Goal: Task Accomplishment & Management: Complete application form

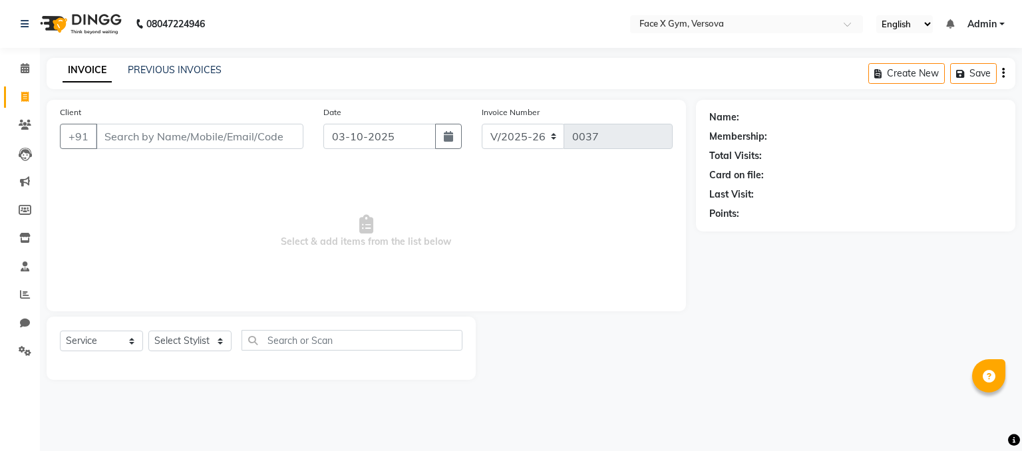
select select "8976"
select select "service"
click at [163, 126] on input "Client" at bounding box center [200, 136] width 208 height 25
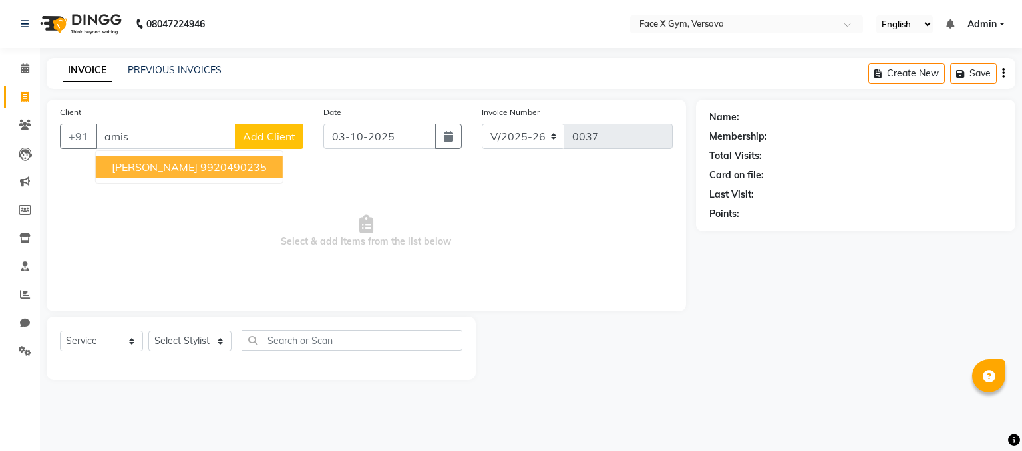
click at [162, 173] on span "[PERSON_NAME]" at bounding box center [155, 166] width 86 height 13
type input "9920490235"
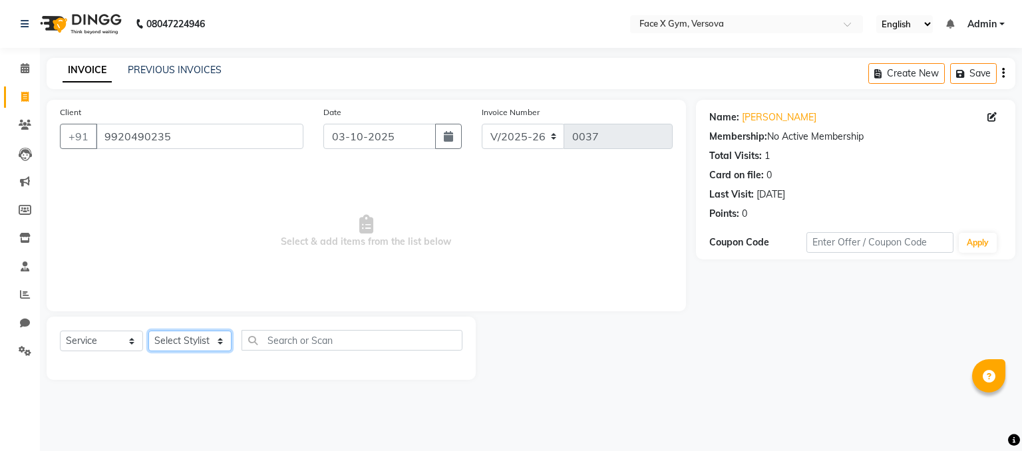
click at [192, 341] on select "Select Stylist [PERSON_NAME] Jiya Pallavi [PERSON_NAME] [PERSON_NAME] [PERSON_N…" at bounding box center [189, 341] width 83 height 21
select select "90812"
click at [148, 331] on select "Select Stylist [PERSON_NAME] Jiya Pallavi [PERSON_NAME] [PERSON_NAME] [PERSON_N…" at bounding box center [189, 341] width 83 height 21
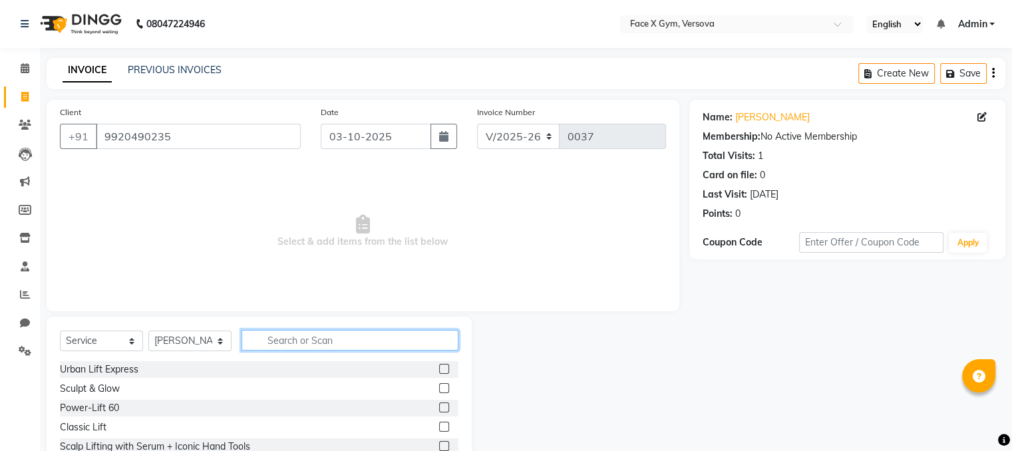
click at [281, 344] on input "text" at bounding box center [350, 340] width 217 height 21
click at [439, 408] on label at bounding box center [444, 408] width 10 height 10
click at [439, 408] on input "checkbox" at bounding box center [443, 408] width 9 height 9
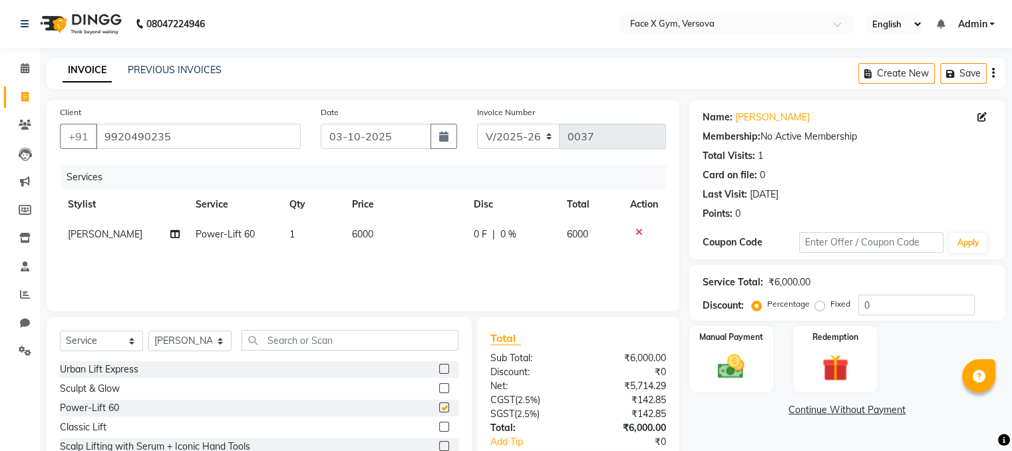
checkbox input "false"
click at [302, 339] on input "text" at bounding box center [350, 340] width 217 height 21
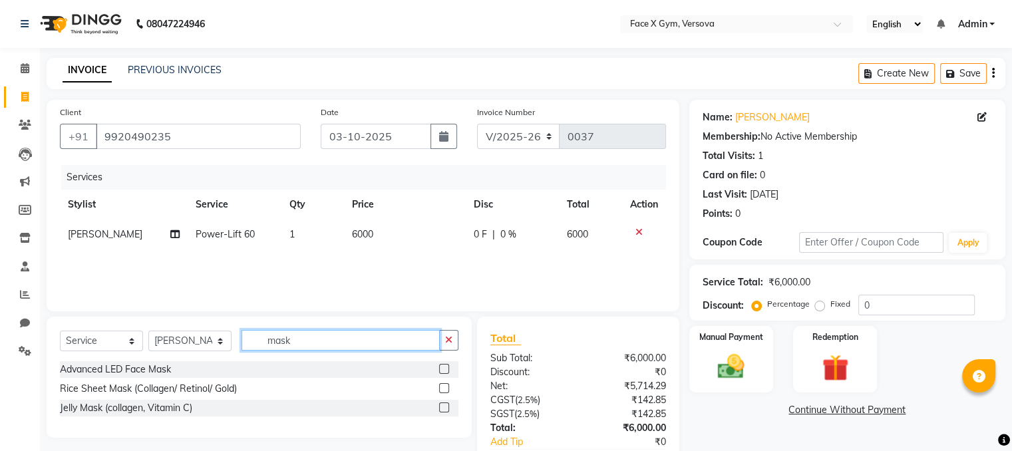
type input "mask"
click at [442, 389] on label at bounding box center [444, 388] width 10 height 10
click at [442, 389] on input "checkbox" at bounding box center [443, 389] width 9 height 9
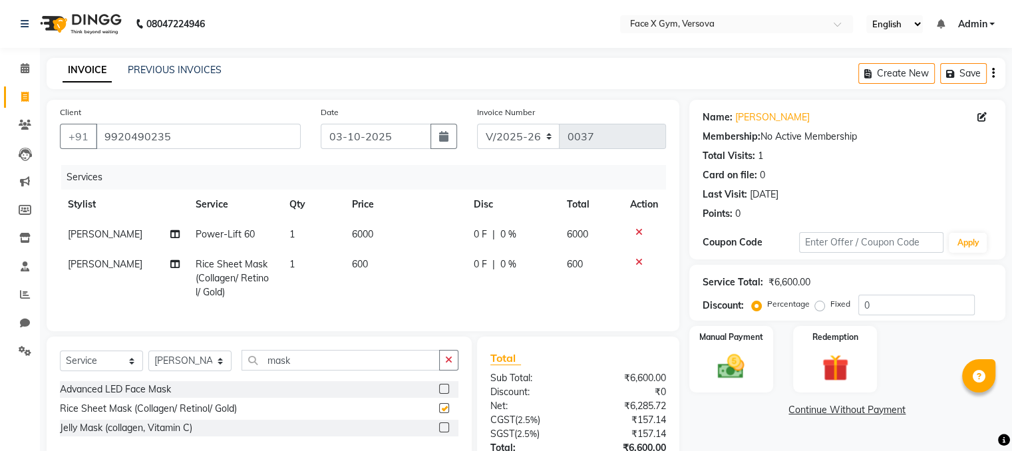
checkbox input "false"
click at [442, 432] on label at bounding box center [444, 427] width 10 height 10
click at [442, 432] on input "checkbox" at bounding box center [443, 428] width 9 height 9
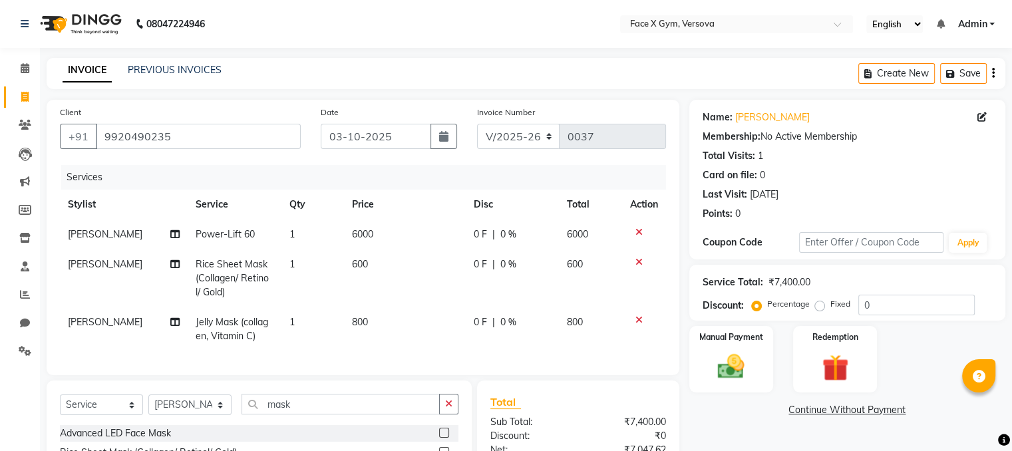
checkbox input "false"
click at [636, 265] on icon at bounding box center [638, 261] width 7 height 9
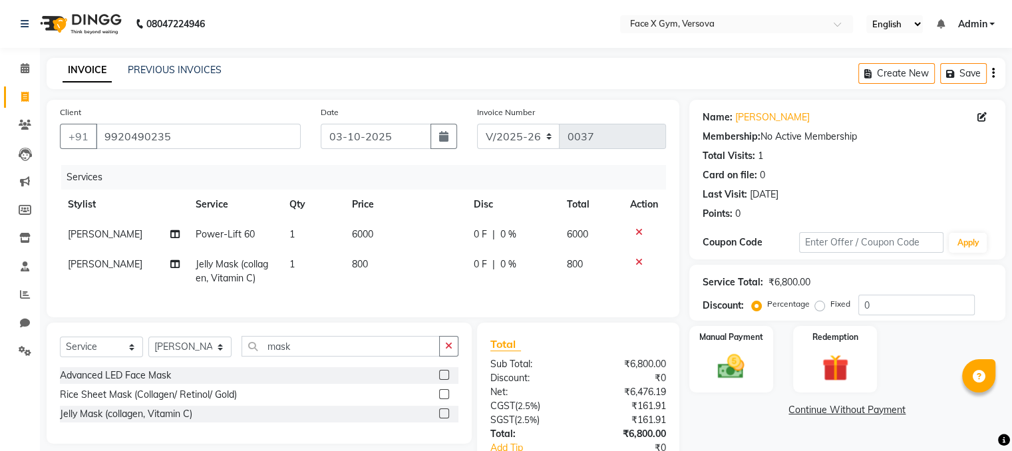
click at [382, 258] on td "800" at bounding box center [405, 271] width 122 height 44
select select "90812"
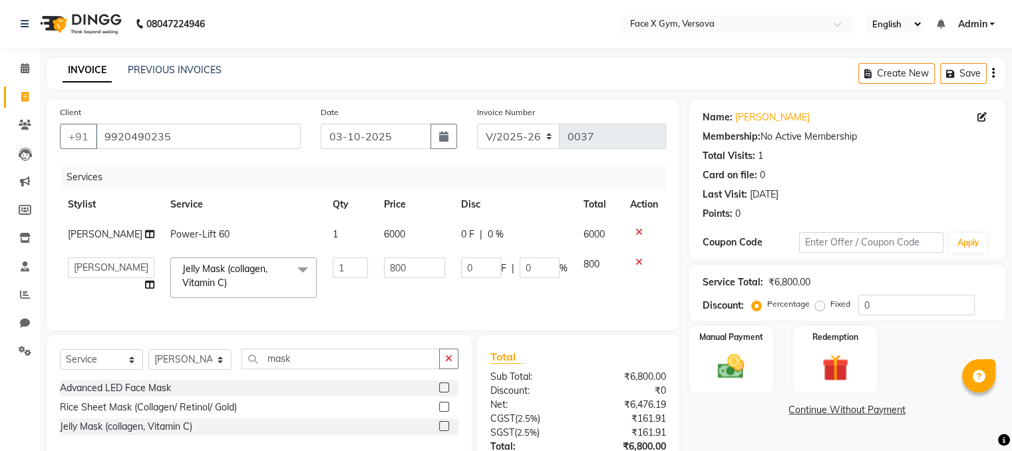
click at [384, 258] on input "800" at bounding box center [414, 267] width 61 height 21
type input "100"
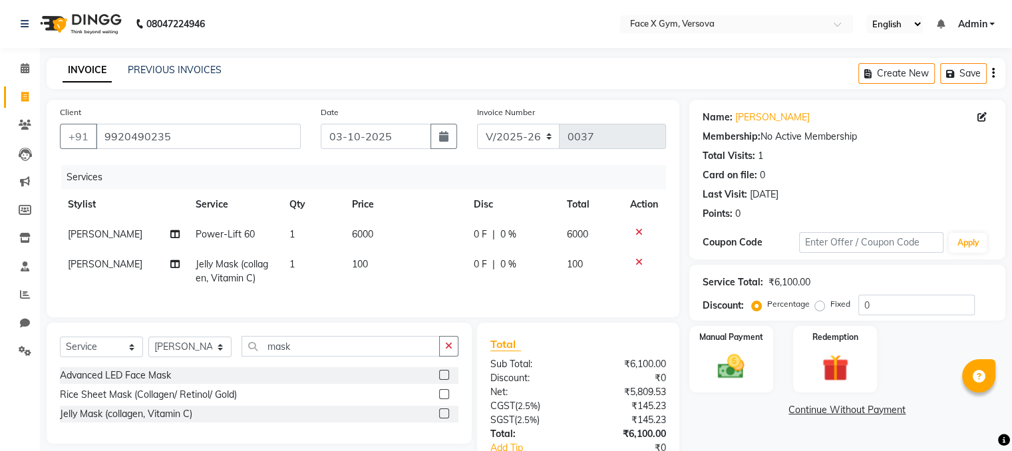
click at [536, 288] on td "0 F | 0 %" at bounding box center [512, 271] width 93 height 44
select select "90812"
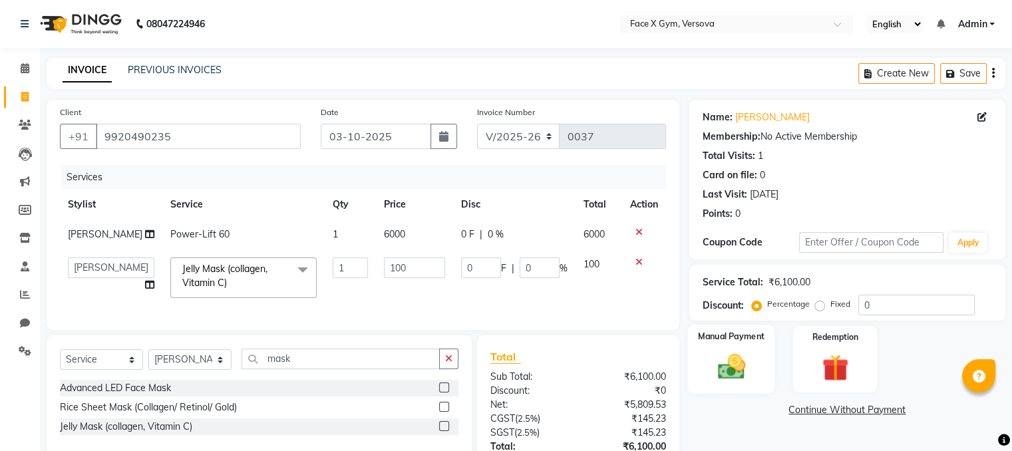
click at [723, 368] on img at bounding box center [731, 367] width 45 height 32
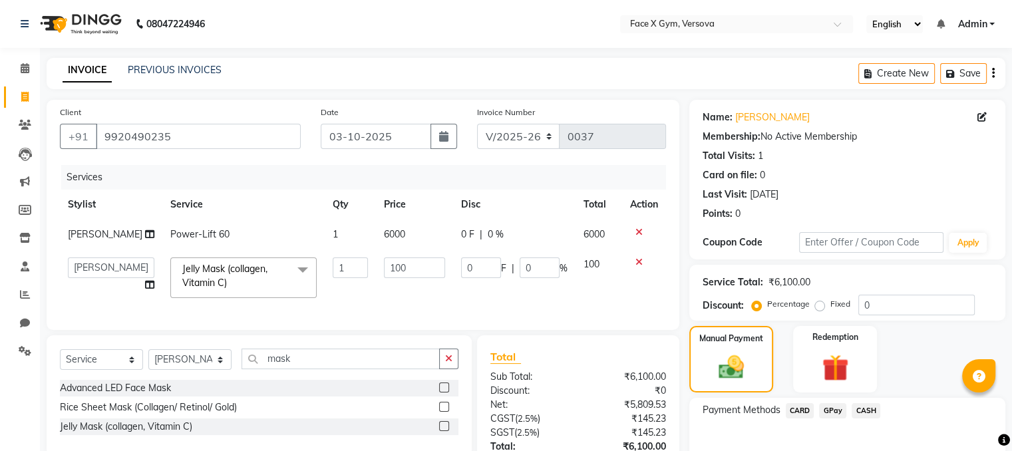
click at [832, 413] on span "GPay" at bounding box center [832, 410] width 27 height 15
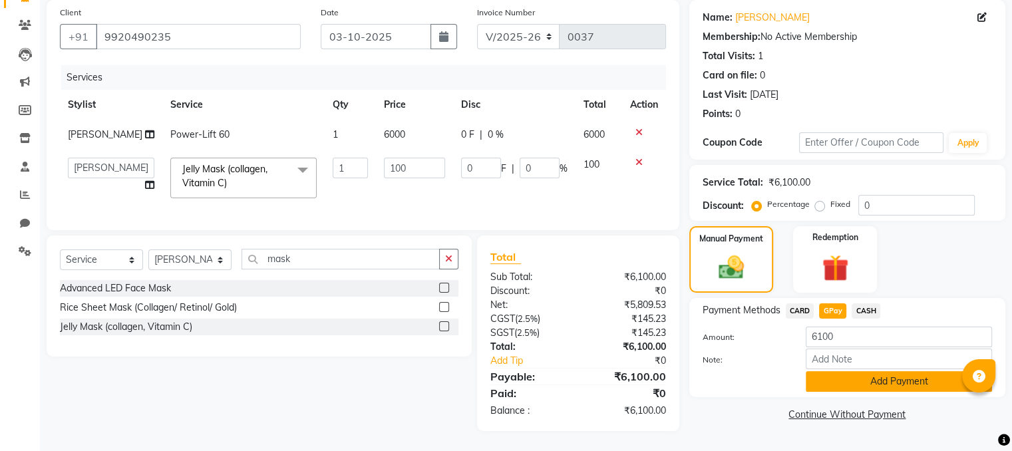
click at [934, 371] on button "Add Payment" at bounding box center [899, 381] width 186 height 21
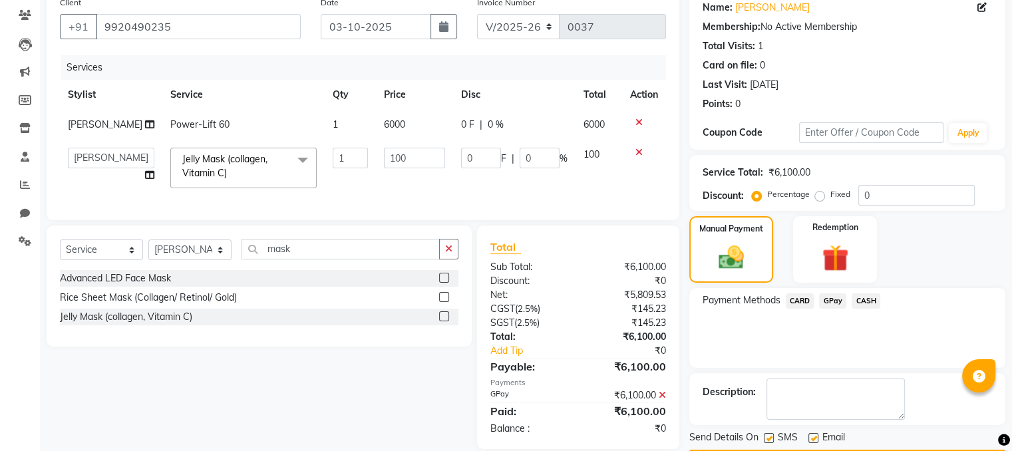
scroll to position [148, 0]
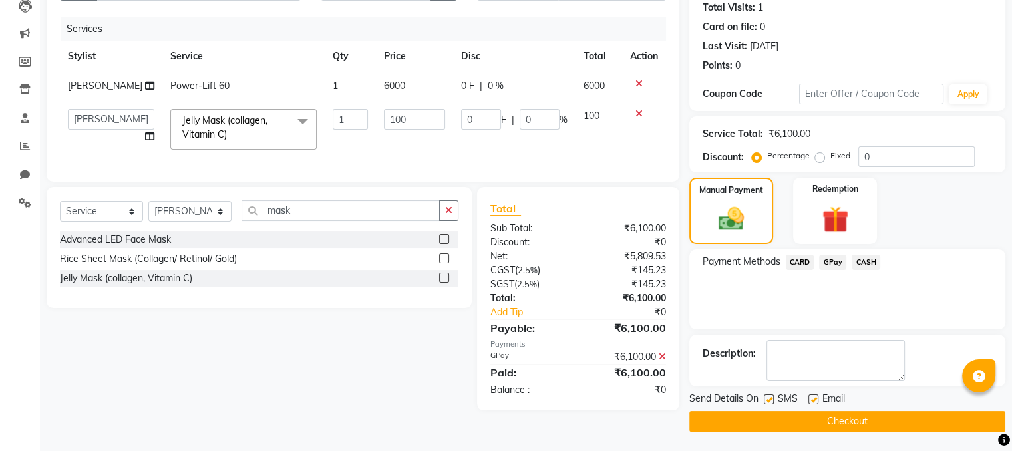
click at [947, 425] on button "Checkout" at bounding box center [847, 421] width 316 height 21
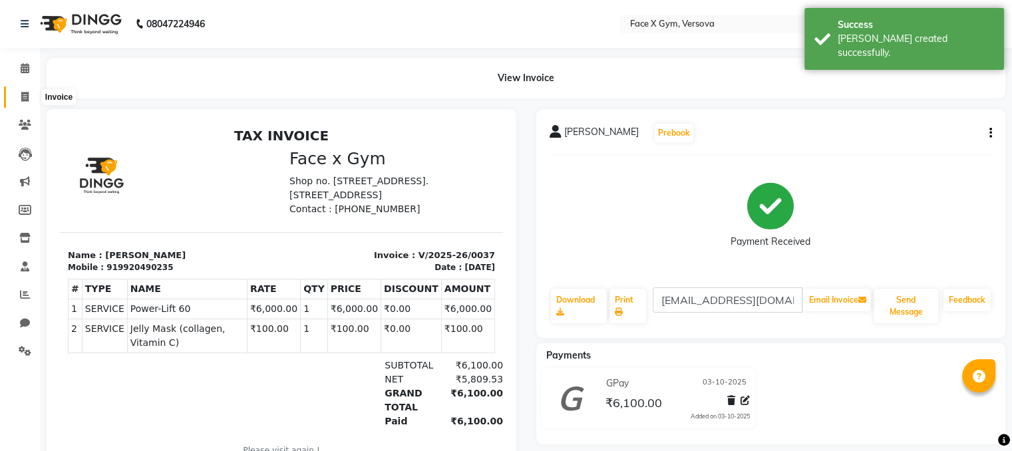
click at [25, 104] on span at bounding box center [24, 97] width 23 height 15
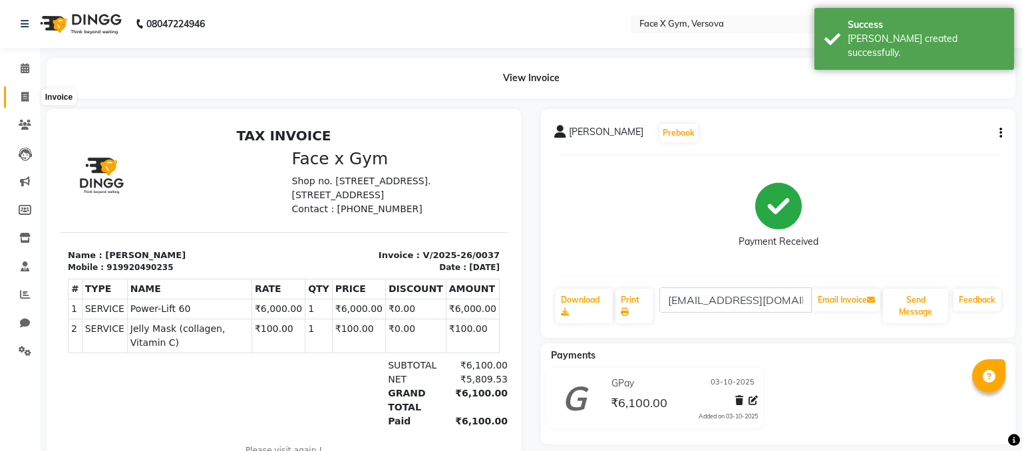
select select "8976"
select select "service"
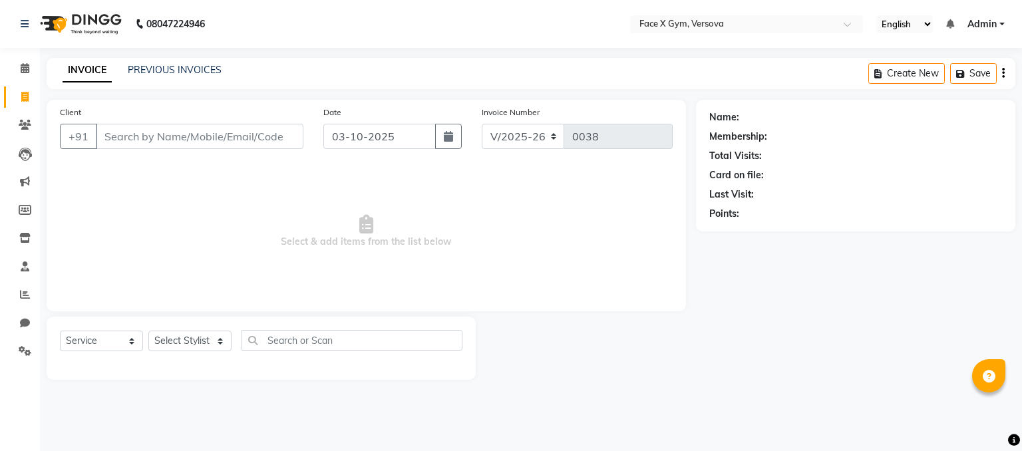
click at [500, 206] on span "Select & add items from the list below" at bounding box center [366, 231] width 613 height 133
click at [130, 122] on div "Client +91" at bounding box center [181, 132] width 263 height 55
click at [133, 142] on input "Client" at bounding box center [200, 136] width 208 height 25
type input "8763594124"
click at [258, 130] on span "Add Client" at bounding box center [269, 136] width 53 height 13
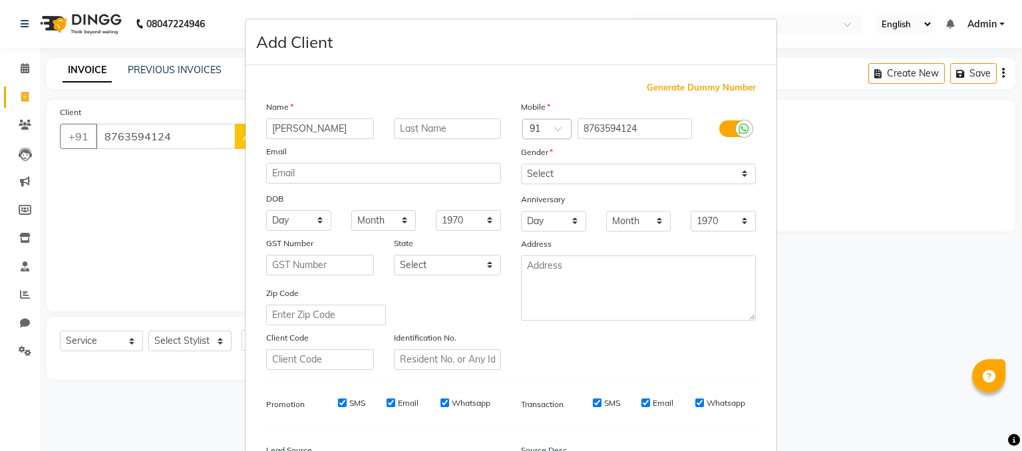
type input "[PERSON_NAME]"
click at [411, 126] on input "text" at bounding box center [448, 128] width 108 height 21
type input "Khandlal"
click at [355, 175] on input "email" at bounding box center [383, 173] width 235 height 21
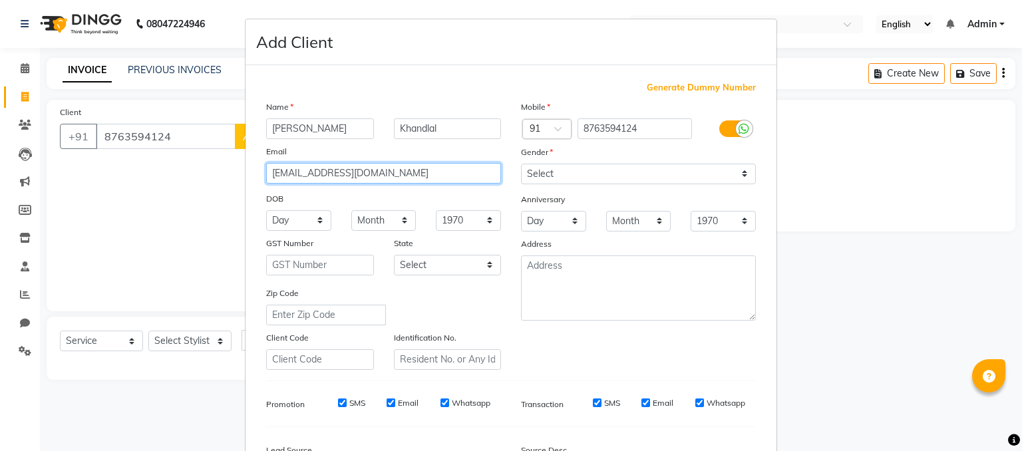
type input "[EMAIL_ADDRESS][DOMAIN_NAME]"
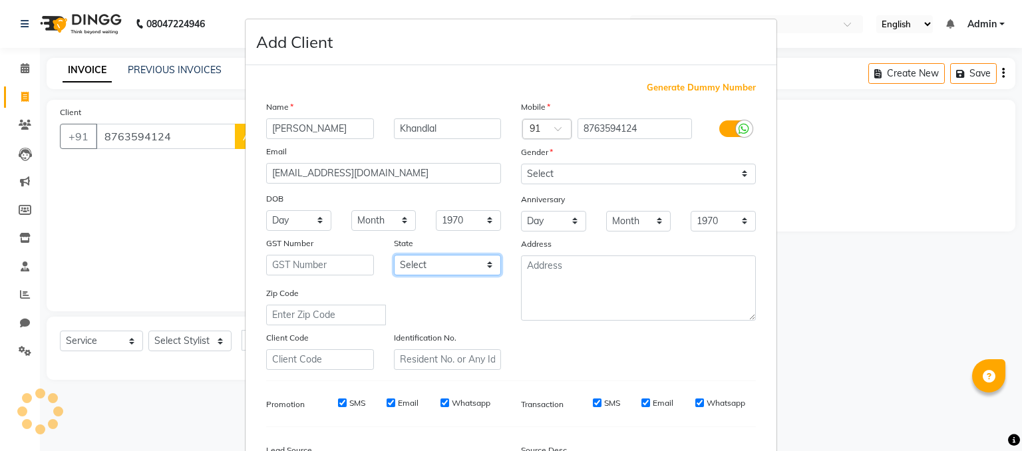
click at [409, 272] on select "Select [GEOGRAPHIC_DATA] [GEOGRAPHIC_DATA] [GEOGRAPHIC_DATA] [GEOGRAPHIC_DATA] …" at bounding box center [448, 265] width 108 height 21
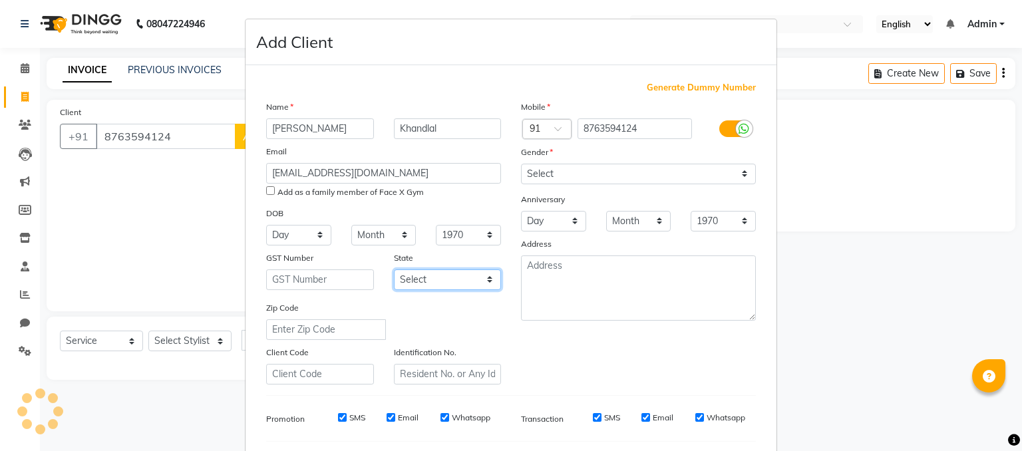
select select "22"
click at [388, 319] on div "Zip Code" at bounding box center [326, 320] width 140 height 39
click at [281, 192] on label "Add as a family member of Face X Gym" at bounding box center [350, 192] width 146 height 12
click at [275, 192] on input "Add as a family member of Face X Gym" at bounding box center [270, 190] width 9 height 9
checkbox input "true"
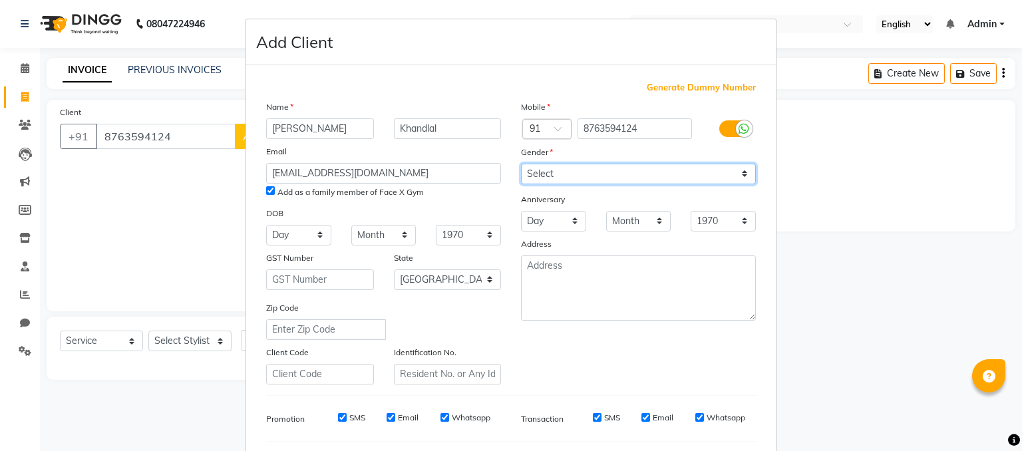
click at [634, 172] on select "Select [DEMOGRAPHIC_DATA] [DEMOGRAPHIC_DATA] Other Prefer Not To Say" at bounding box center [638, 174] width 235 height 21
select select "[DEMOGRAPHIC_DATA]"
click at [521, 164] on select "Select [DEMOGRAPHIC_DATA] [DEMOGRAPHIC_DATA] Other Prefer Not To Say" at bounding box center [638, 174] width 235 height 21
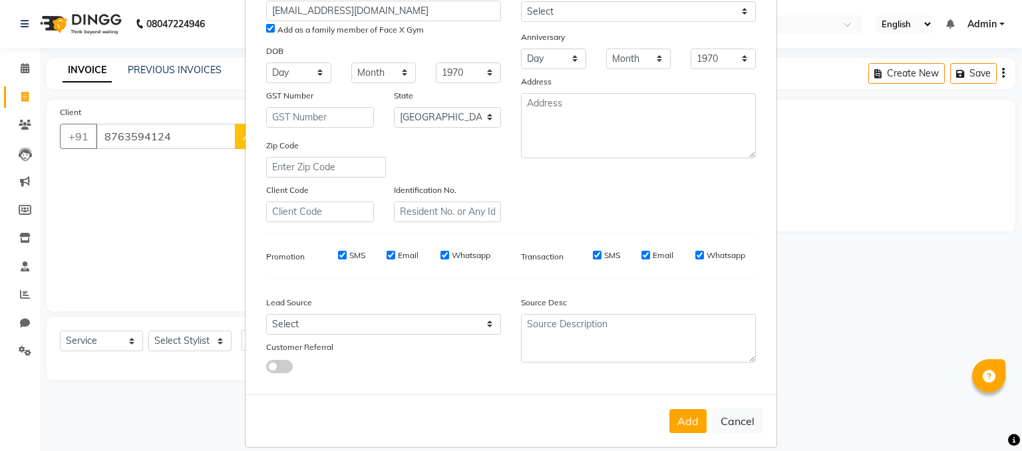
scroll to position [184, 0]
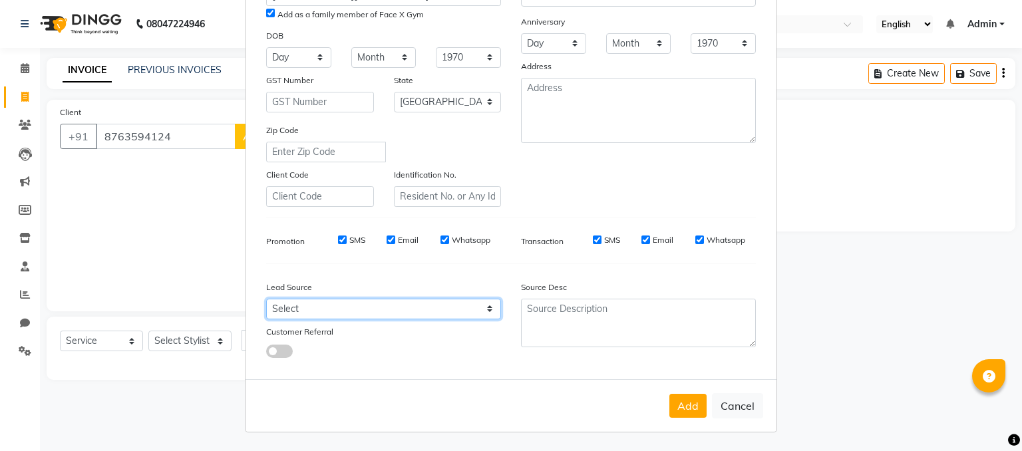
click at [436, 301] on select "Select Walk-in Referral Internet Friend Word of Mouth Advertisement Facebook Ju…" at bounding box center [383, 309] width 235 height 21
select select "57238"
click at [266, 299] on select "Select Walk-in Referral Internet Friend Word of Mouth Advertisement Facebook Ju…" at bounding box center [383, 309] width 235 height 21
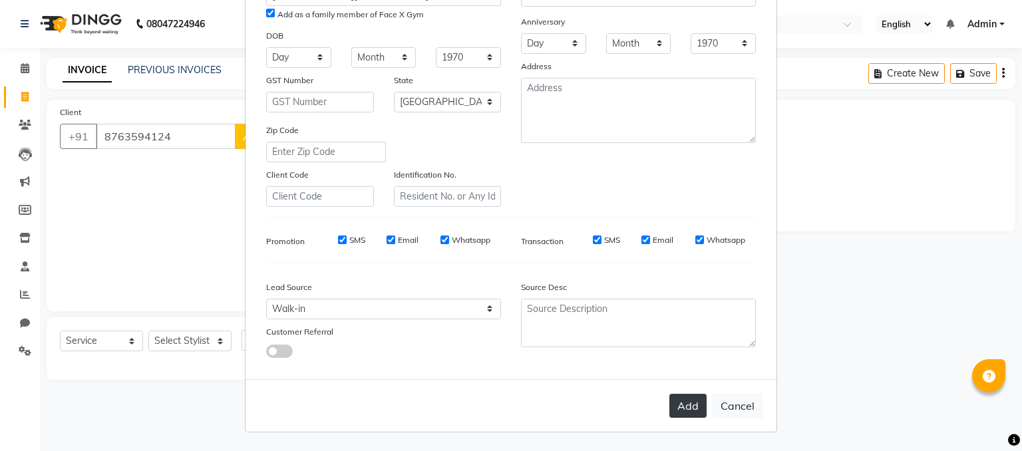
click at [677, 409] on button "Add" at bounding box center [687, 406] width 37 height 24
select select
select select "null"
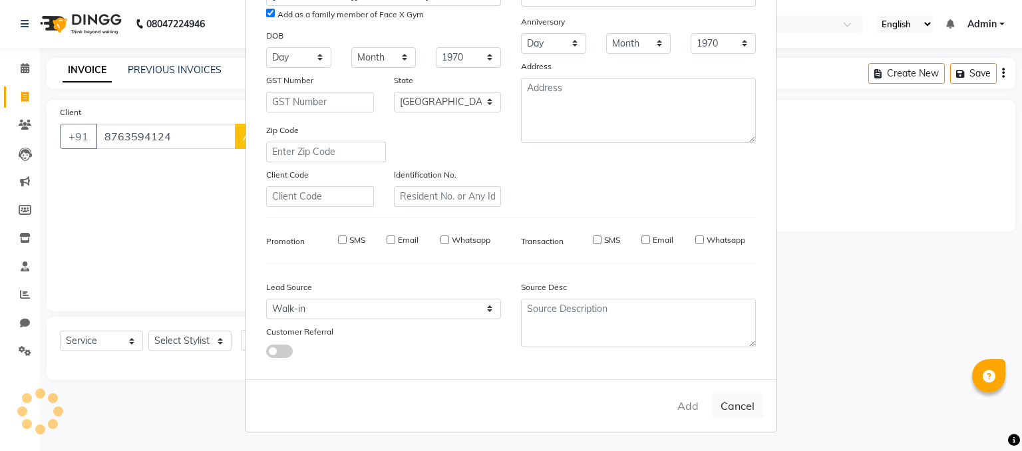
select select
checkbox input "false"
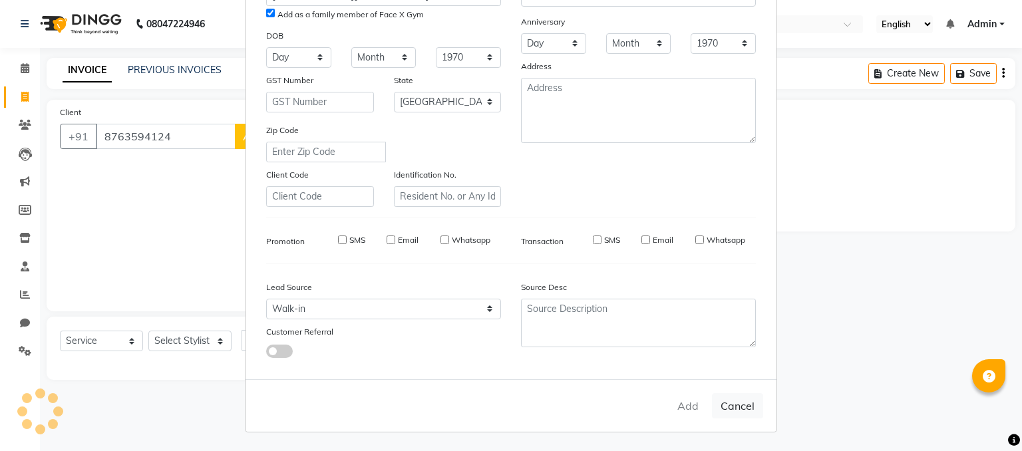
checkbox input "false"
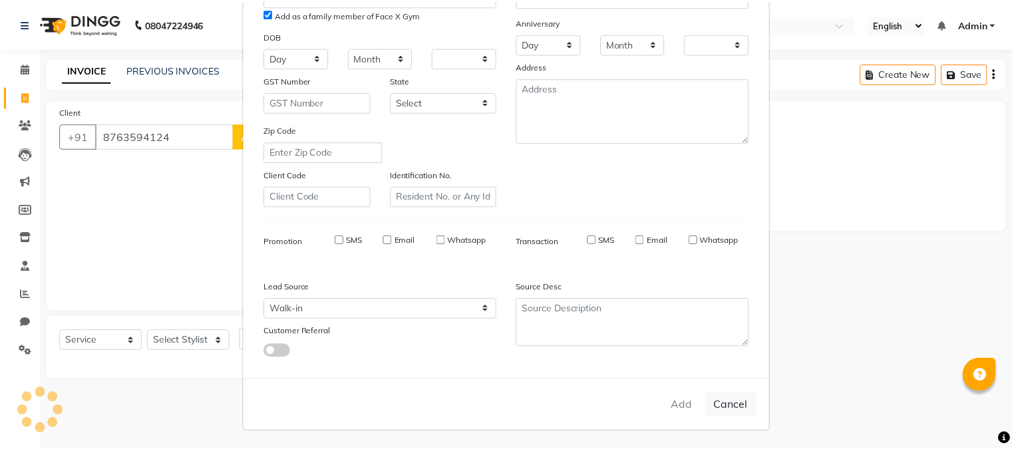
scroll to position [170, 0]
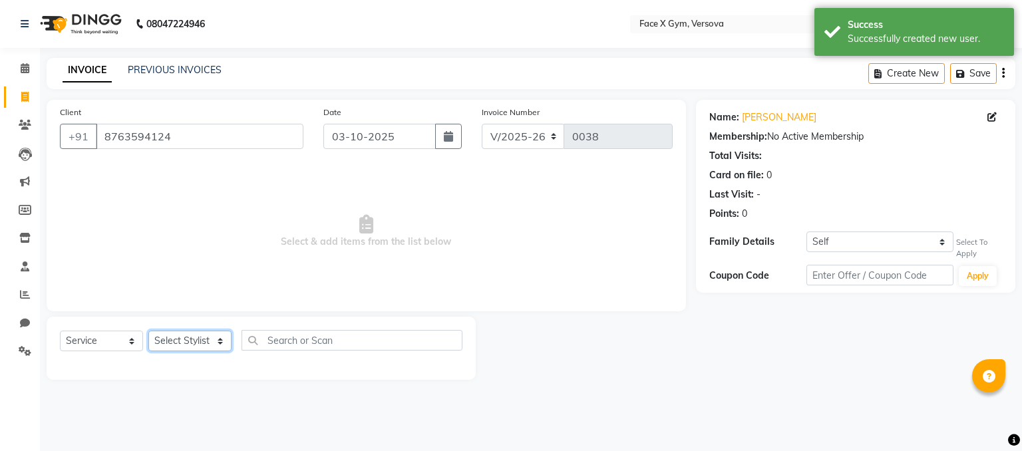
click at [193, 347] on select "Select Stylist [PERSON_NAME] Jiya Pallavi [PERSON_NAME] [PERSON_NAME] [PERSON_N…" at bounding box center [189, 341] width 83 height 21
select select "90812"
click at [148, 331] on select "Select Stylist [PERSON_NAME] Jiya Pallavi [PERSON_NAME] [PERSON_NAME] [PERSON_N…" at bounding box center [189, 341] width 83 height 21
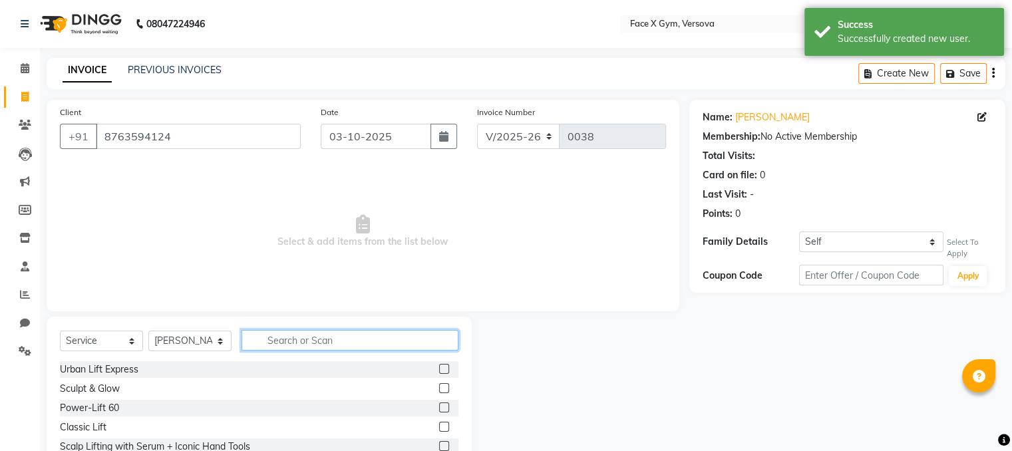
click at [273, 347] on input "text" at bounding box center [350, 340] width 217 height 21
click at [439, 392] on label at bounding box center [444, 388] width 10 height 10
click at [439, 392] on input "checkbox" at bounding box center [443, 389] width 9 height 9
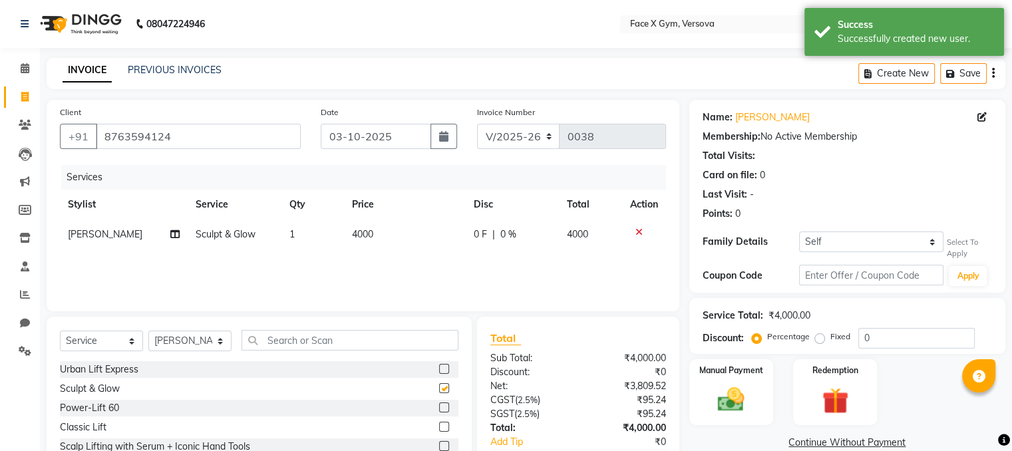
checkbox input "false"
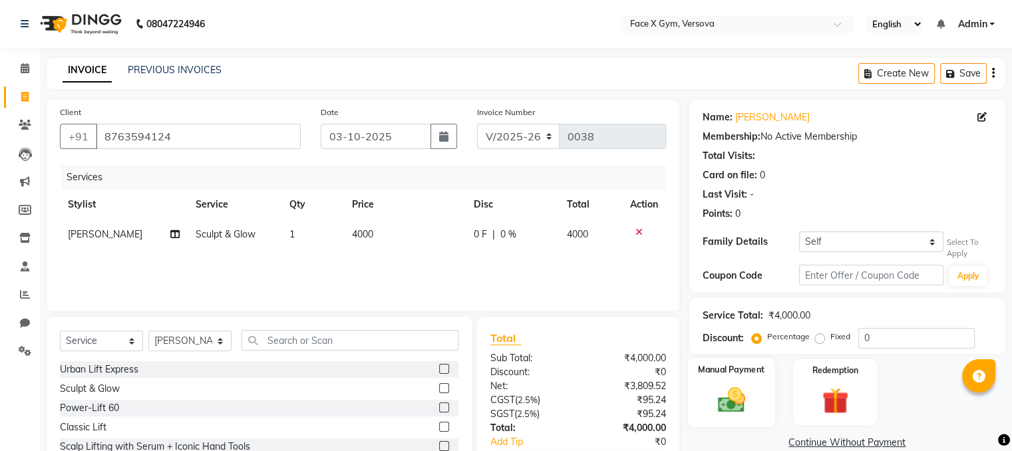
click at [735, 383] on div "Manual Payment" at bounding box center [730, 392] width 87 height 69
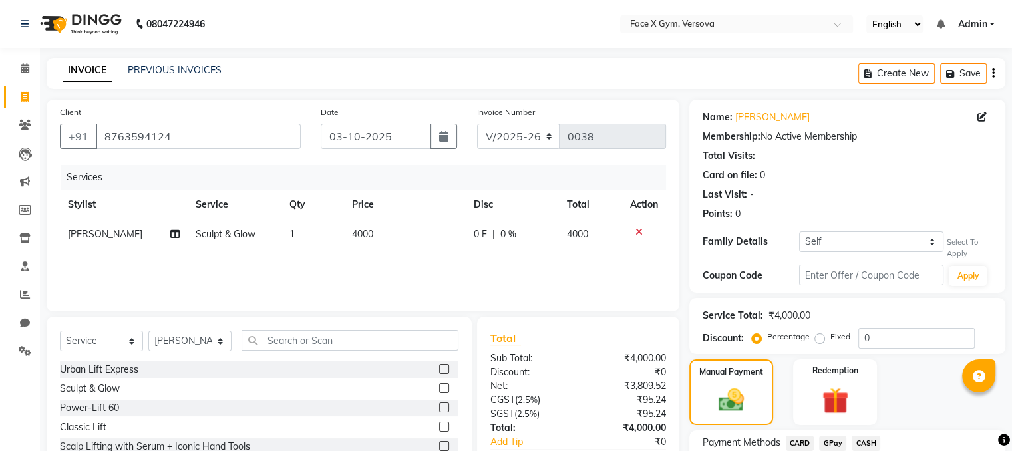
scroll to position [107, 0]
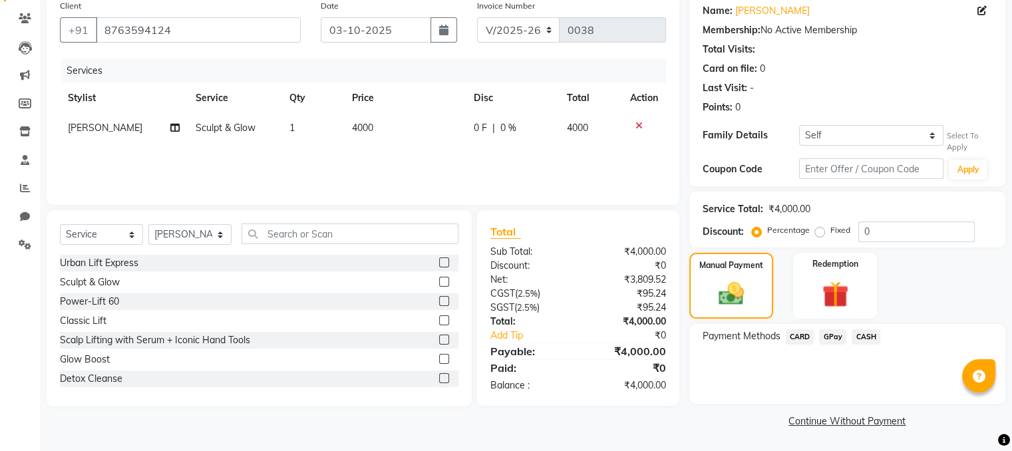
click at [868, 339] on span "CASH" at bounding box center [866, 336] width 29 height 15
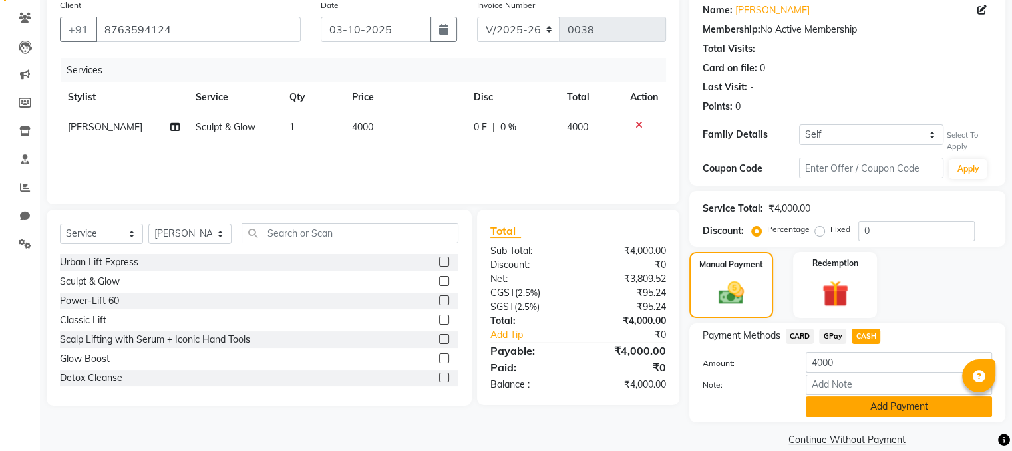
click at [894, 410] on button "Add Payment" at bounding box center [899, 407] width 186 height 21
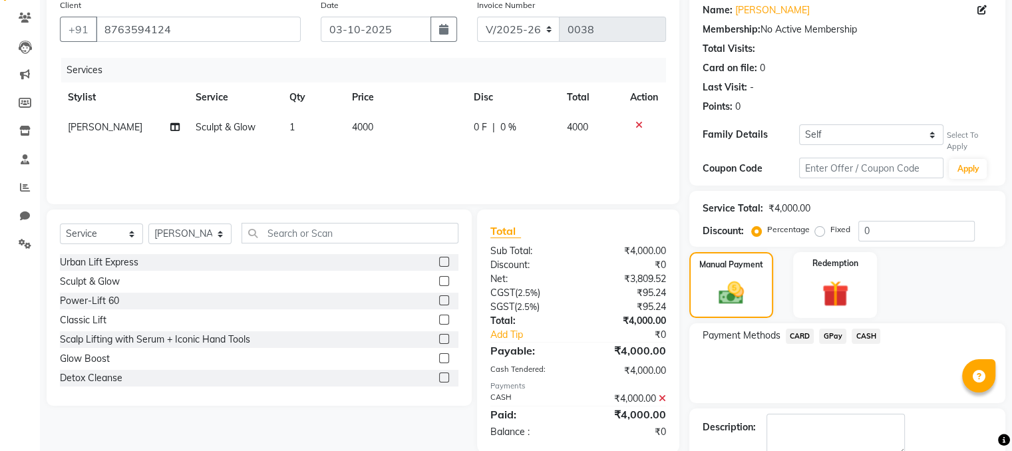
scroll to position [182, 0]
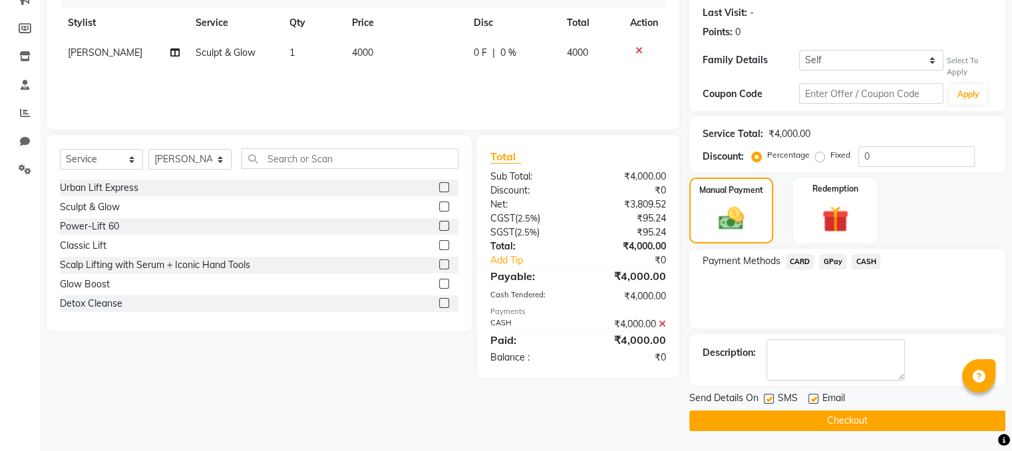
click at [970, 415] on button "Checkout" at bounding box center [847, 420] width 316 height 21
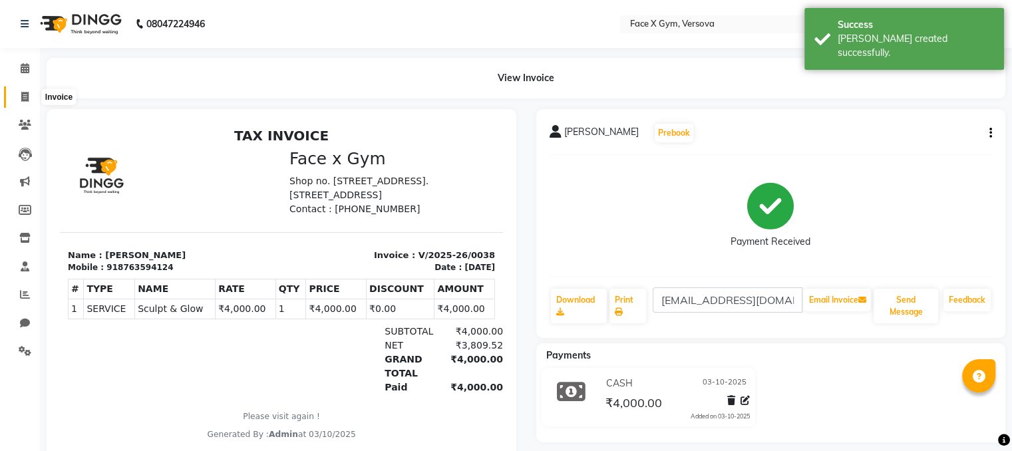
click at [22, 100] on icon at bounding box center [24, 97] width 7 height 10
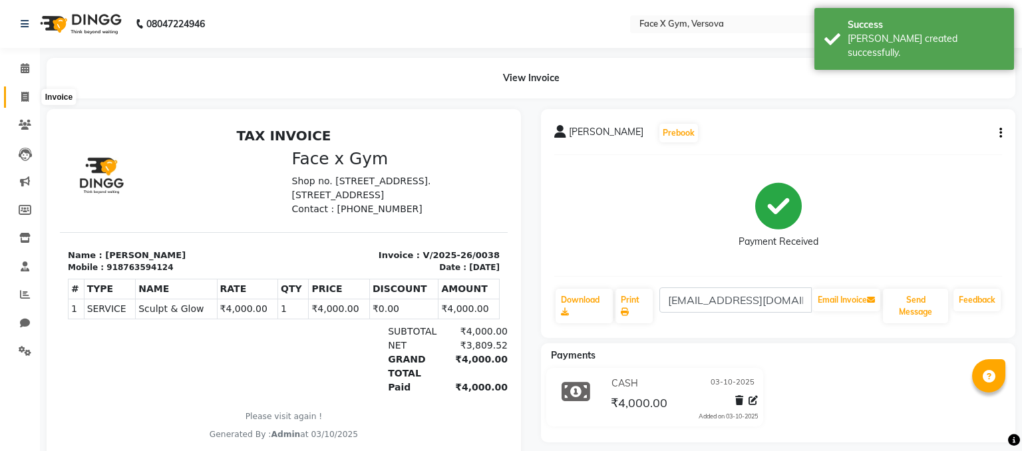
select select "8976"
select select "service"
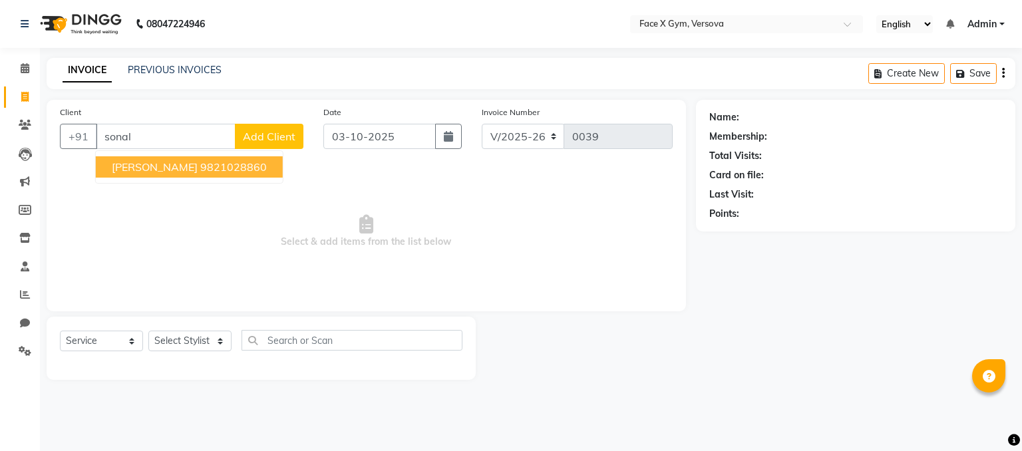
click at [144, 162] on span "[PERSON_NAME]" at bounding box center [155, 166] width 86 height 13
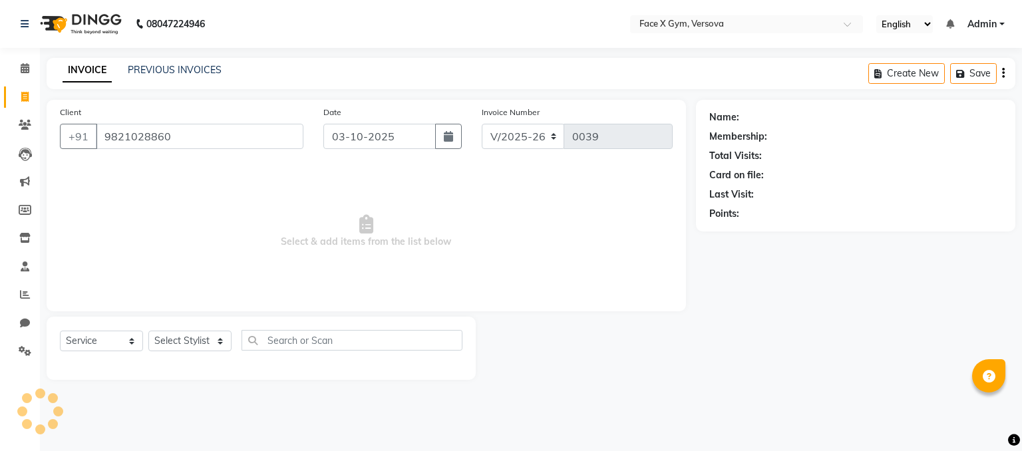
type input "9821028860"
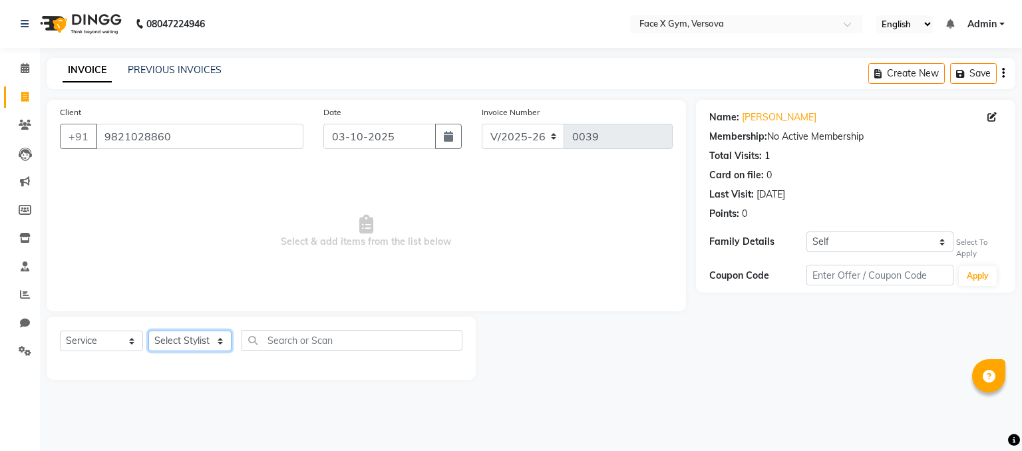
click at [178, 343] on select "Select Stylist [PERSON_NAME] Jiya Pallavi [PERSON_NAME] [PERSON_NAME] [PERSON_N…" at bounding box center [189, 341] width 83 height 21
select select "90811"
click at [148, 331] on select "Select Stylist [PERSON_NAME] Jiya Pallavi [PERSON_NAME] [PERSON_NAME] [PERSON_N…" at bounding box center [189, 341] width 83 height 21
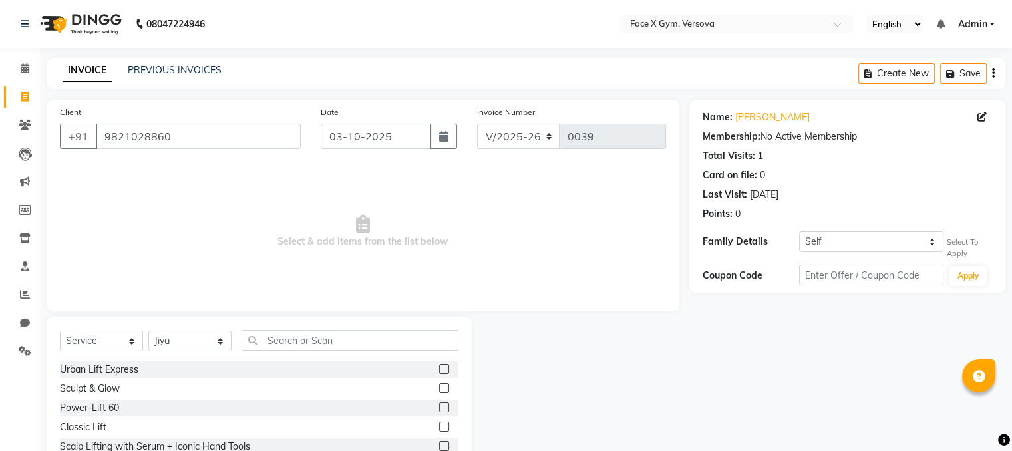
click at [439, 369] on label at bounding box center [444, 369] width 10 height 10
click at [439, 369] on input "checkbox" at bounding box center [443, 369] width 9 height 9
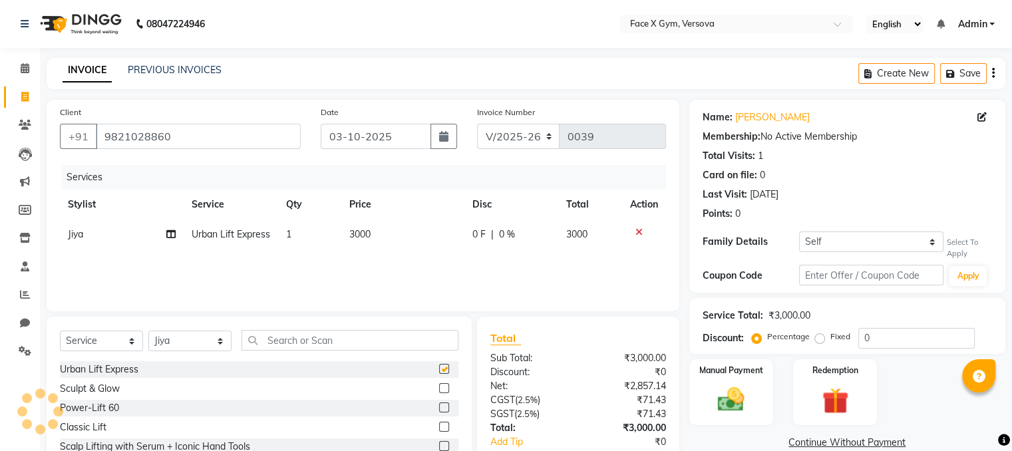
checkbox input "false"
click at [757, 389] on div "Manual Payment" at bounding box center [730, 392] width 87 height 69
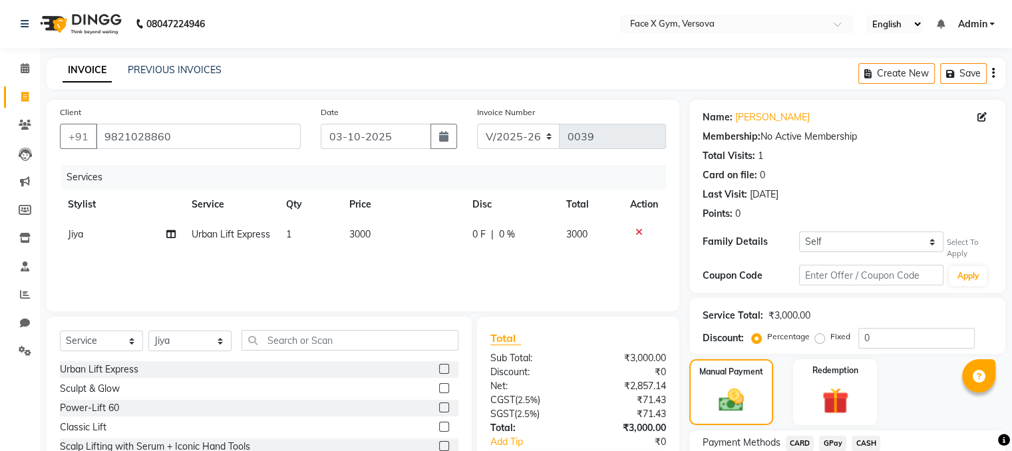
click at [865, 442] on span "CASH" at bounding box center [866, 443] width 29 height 15
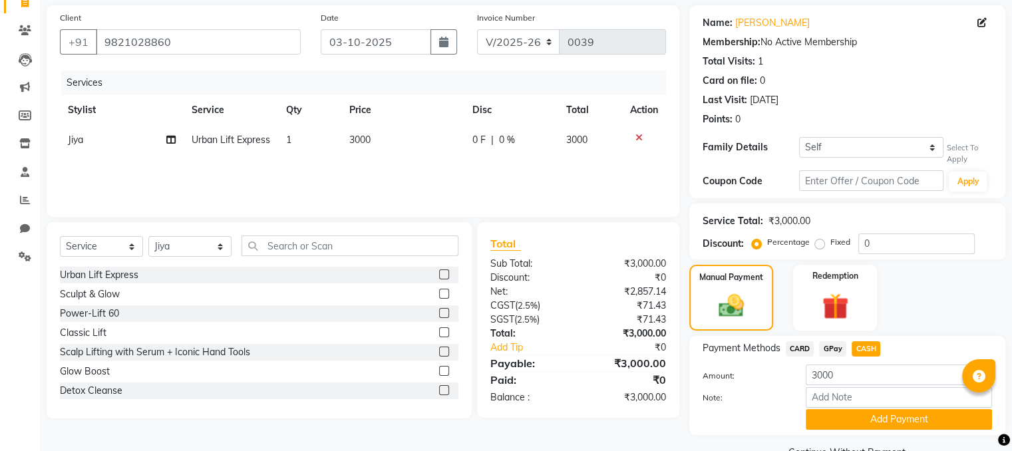
scroll to position [128, 0]
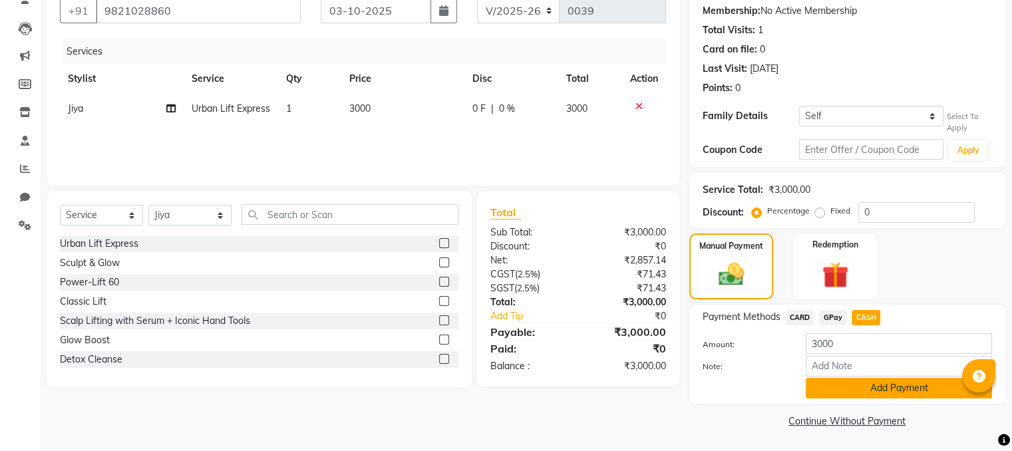
click at [948, 387] on button "Add Payment" at bounding box center [899, 388] width 186 height 21
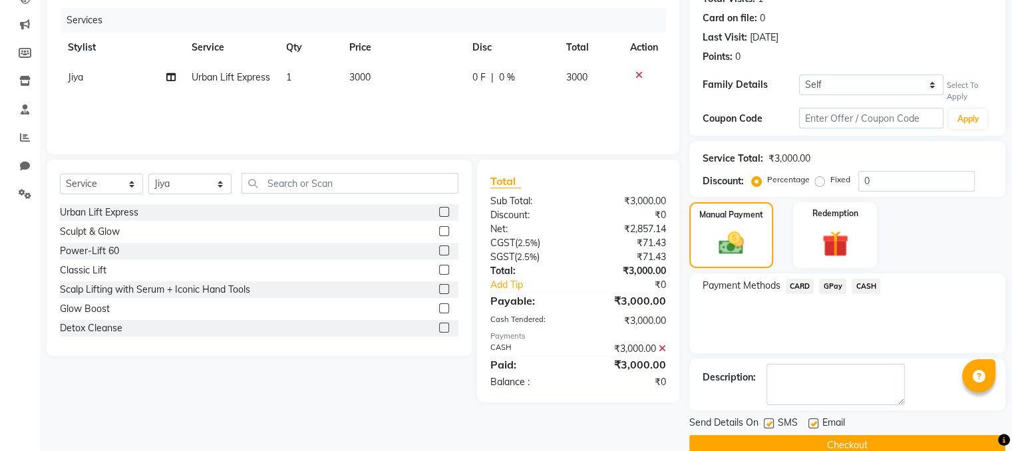
scroll to position [182, 0]
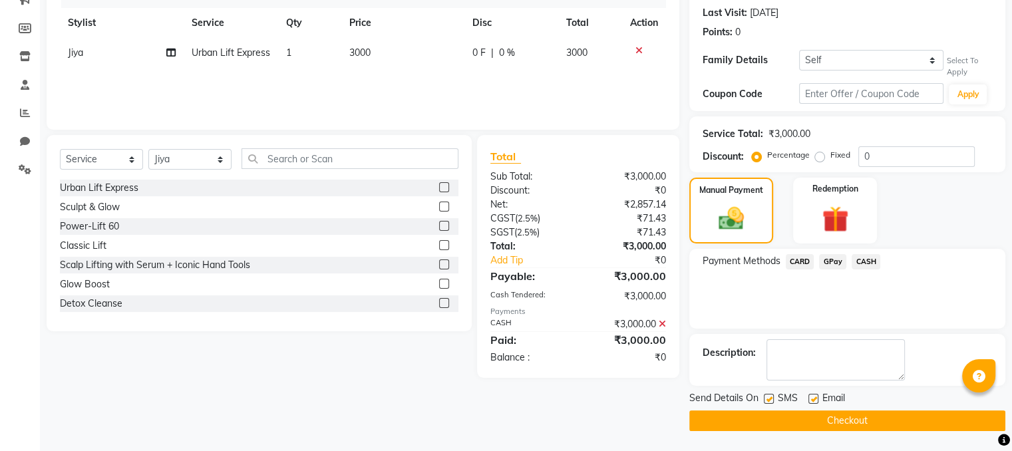
click at [957, 416] on button "Checkout" at bounding box center [847, 420] width 316 height 21
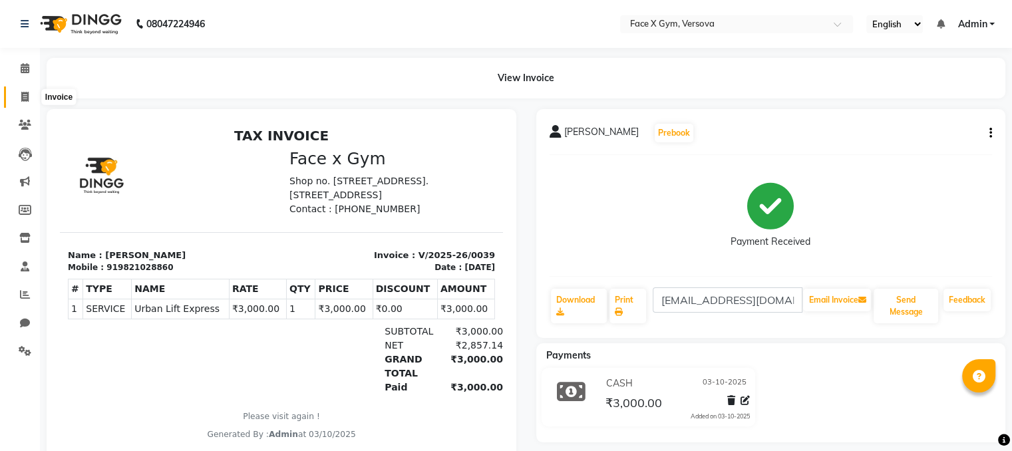
click at [24, 100] on icon at bounding box center [24, 97] width 7 height 10
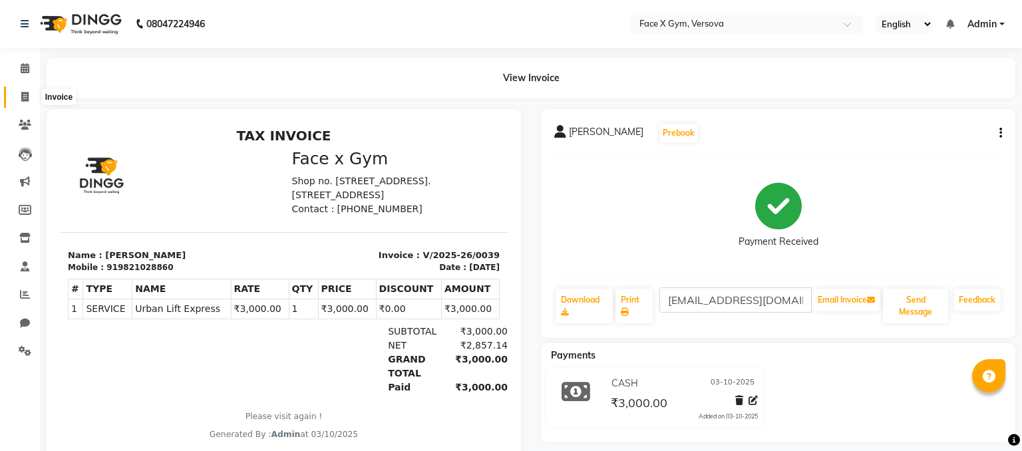
select select "8976"
select select "service"
